Goal: Share content

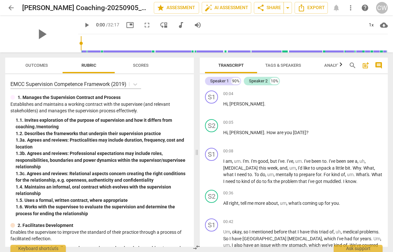
scroll to position [2379, 0]
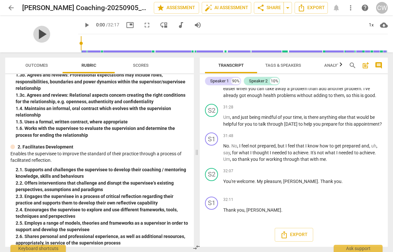
click at [38, 31] on span "play_arrow" at bounding box center [41, 34] width 17 height 17
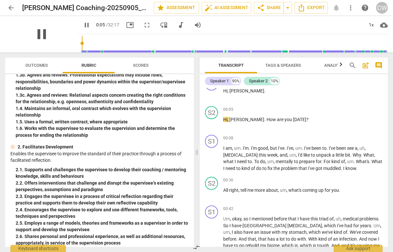
click at [37, 34] on span "pause" at bounding box center [41, 34] width 17 height 17
type input "6"
click at [272, 7] on span "share Share" at bounding box center [269, 8] width 24 height 8
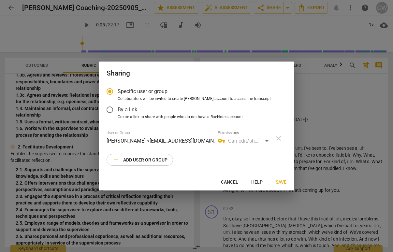
click at [268, 140] on div "vpn_key Can edit/share" at bounding box center [244, 141] width 53 height 10
click at [132, 160] on span "add Add user or group" at bounding box center [139, 160] width 55 height 8
radio input "false"
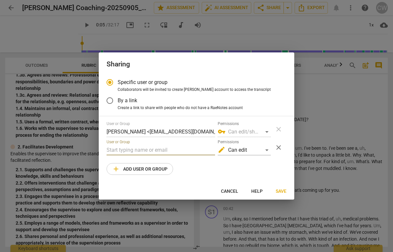
click at [127, 152] on input "text" at bounding box center [161, 150] width 109 height 10
type input "[PERSON_NAME][EMAIL_ADDRESS][DOMAIN_NAME]"
click at [267, 132] on div "vpn_key Can edit/share" at bounding box center [244, 132] width 53 height 10
click at [148, 170] on span "add Add user or group" at bounding box center [139, 169] width 55 height 8
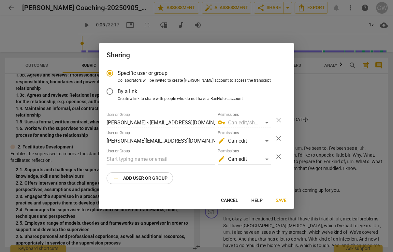
click at [282, 200] on span "Save" at bounding box center [281, 201] width 11 height 7
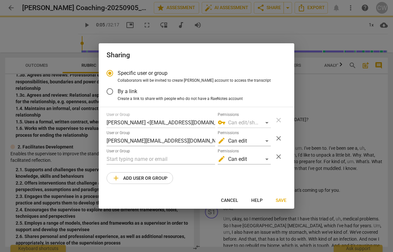
radio input "false"
type input "[PERSON_NAME] <[PERSON_NAME][EMAIL_ADDRESS][DOMAIN_NAME]>"
